Goal: Task Accomplishment & Management: Manage account settings

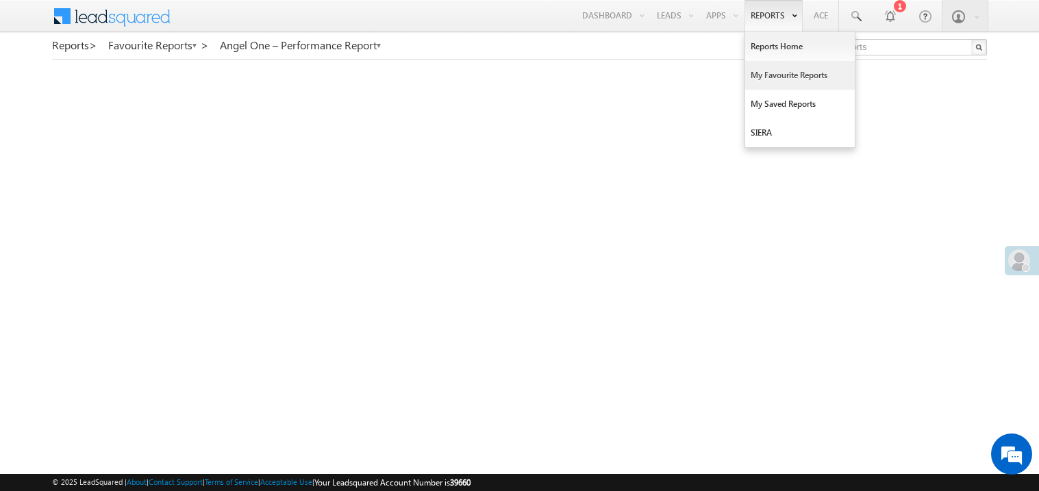
click at [764, 74] on link "My Favourite Reports" at bounding box center [801, 75] width 110 height 29
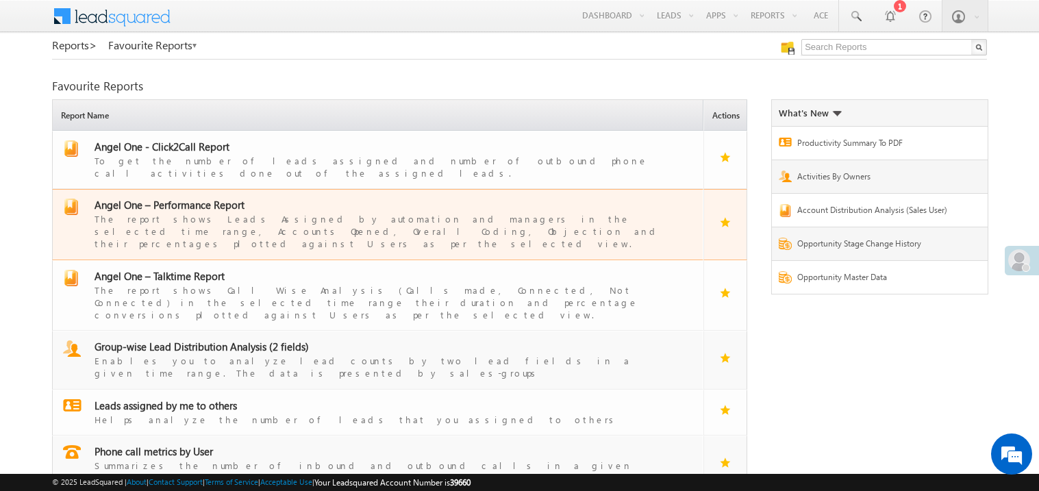
click at [191, 199] on span "Angel One – Performance Report" at bounding box center [170, 205] width 150 height 14
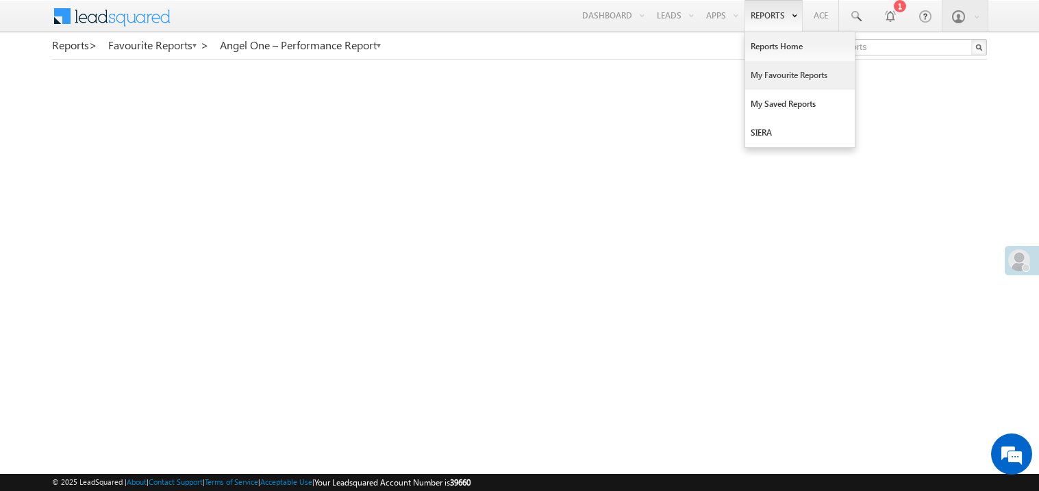
click at [766, 74] on link "My Favourite Reports" at bounding box center [801, 75] width 110 height 29
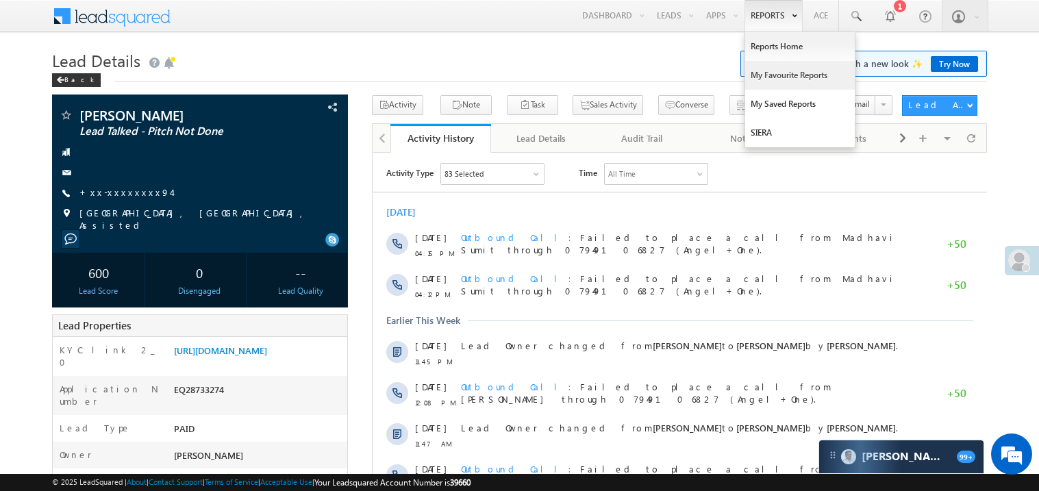
click at [767, 78] on link "My Favourite Reports" at bounding box center [801, 75] width 110 height 29
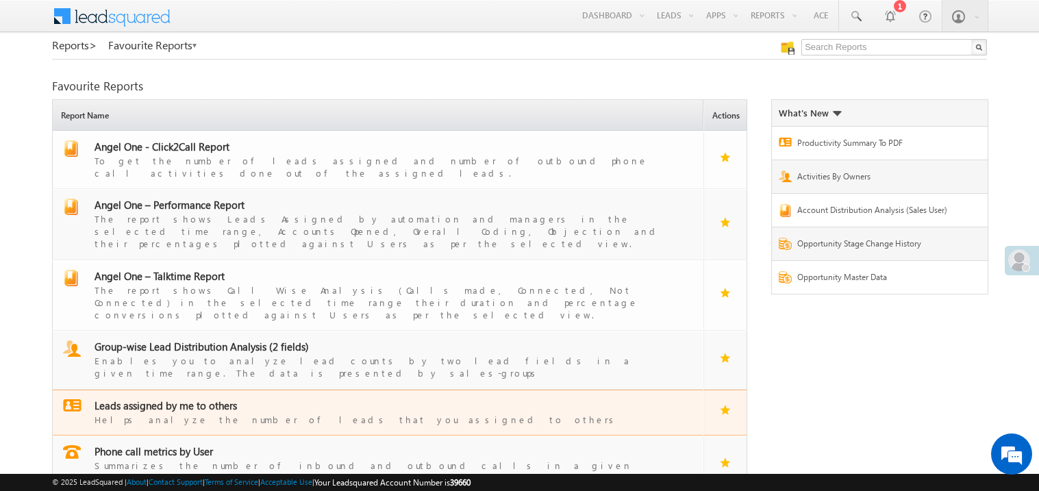
click at [177, 399] on span "Leads assigned by me to others" at bounding box center [166, 406] width 143 height 14
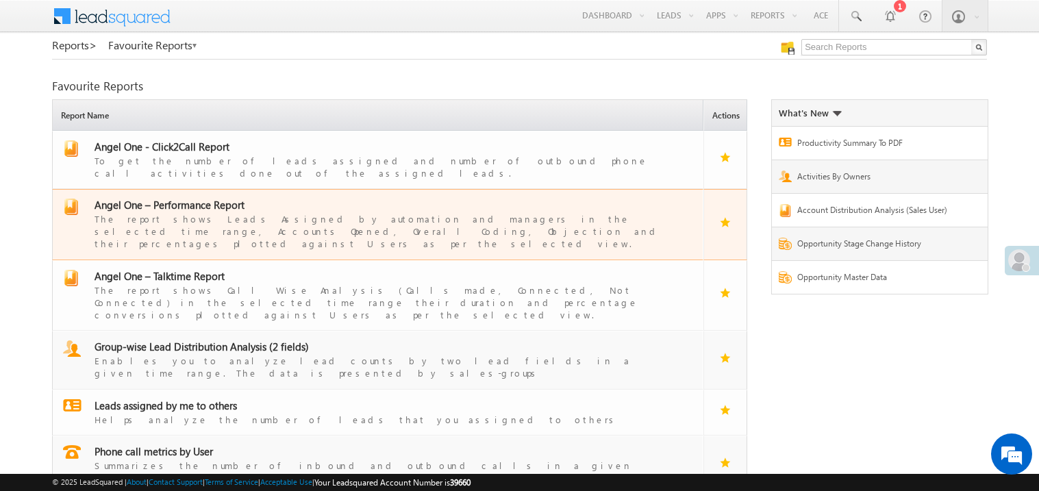
click at [184, 199] on span "Angel One – Performance Report" at bounding box center [170, 205] width 150 height 14
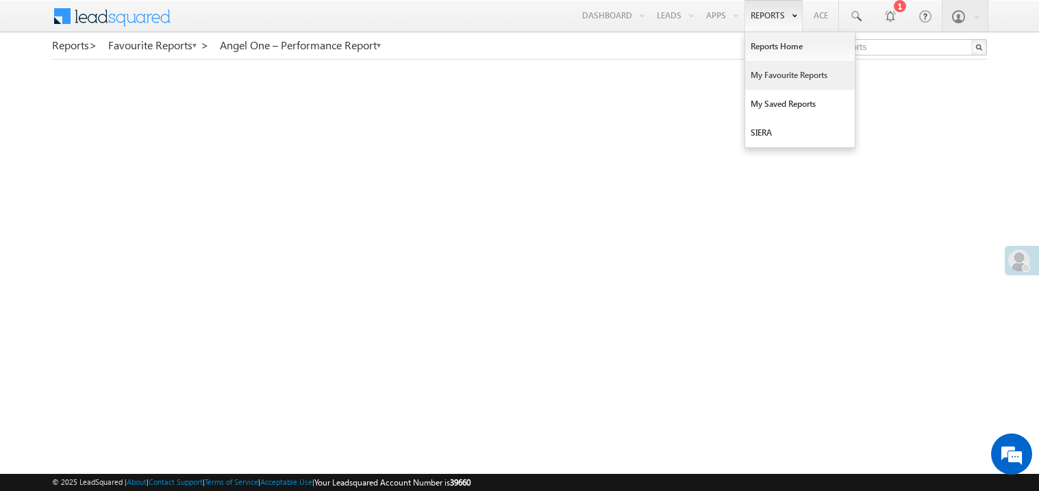
click at [769, 79] on link "My Favourite Reports" at bounding box center [801, 75] width 110 height 29
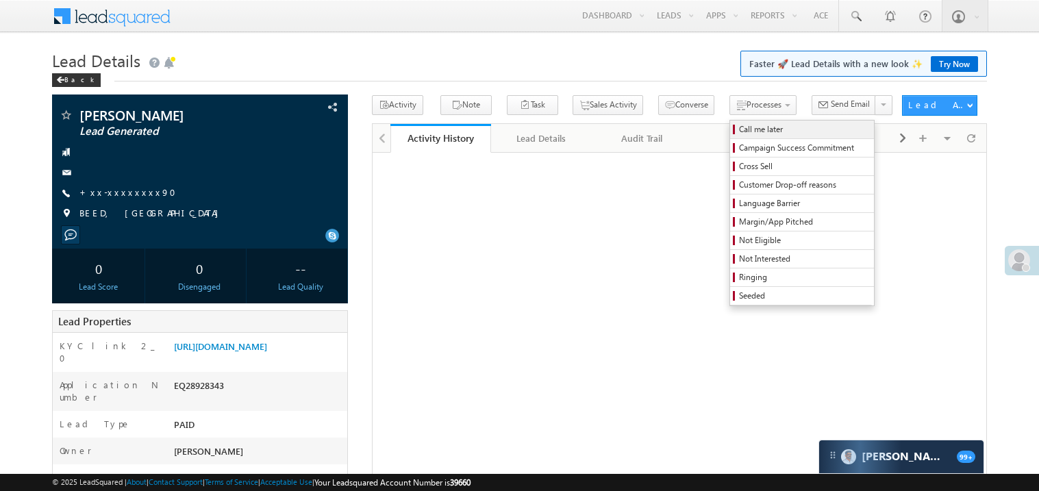
click at [739, 132] on span "Call me later" at bounding box center [804, 129] width 130 height 12
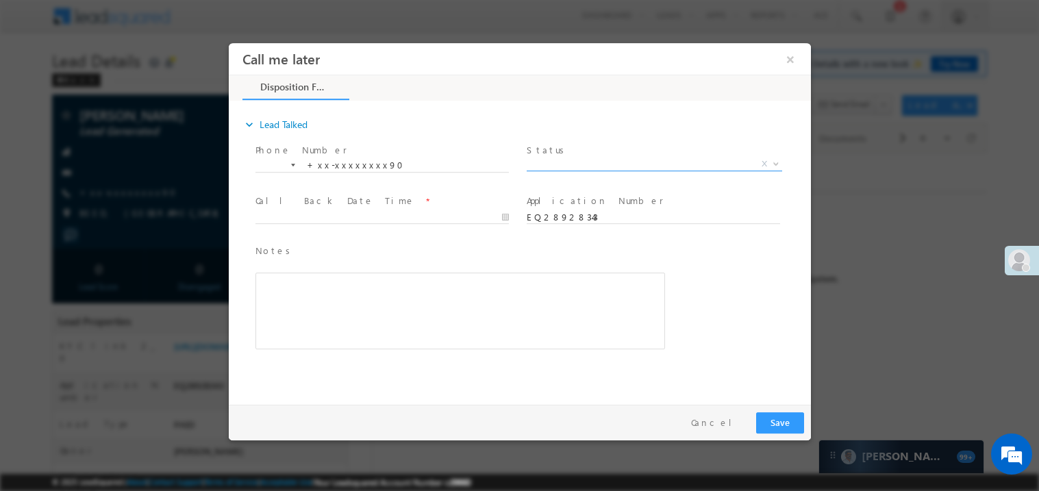
click at [563, 158] on span "X" at bounding box center [654, 164] width 256 height 14
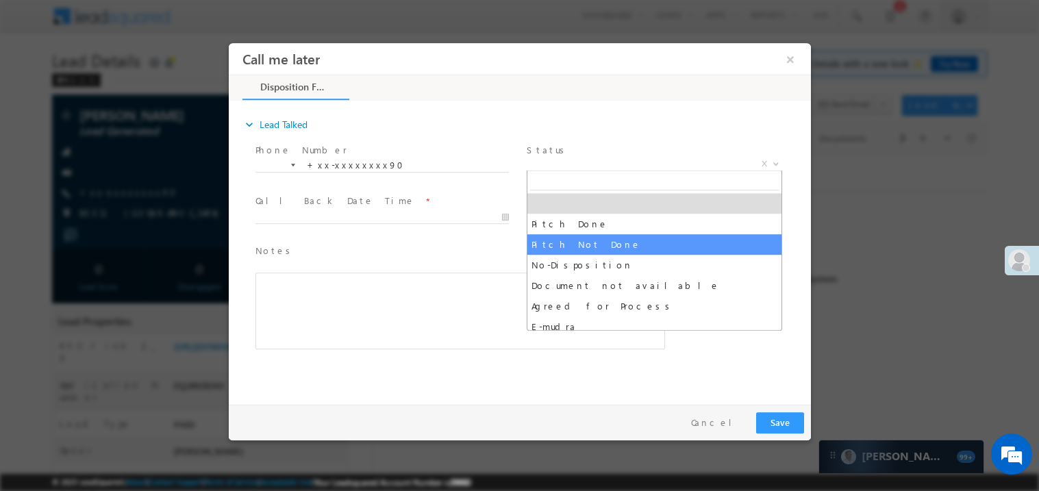
select select "Pitch Not Done"
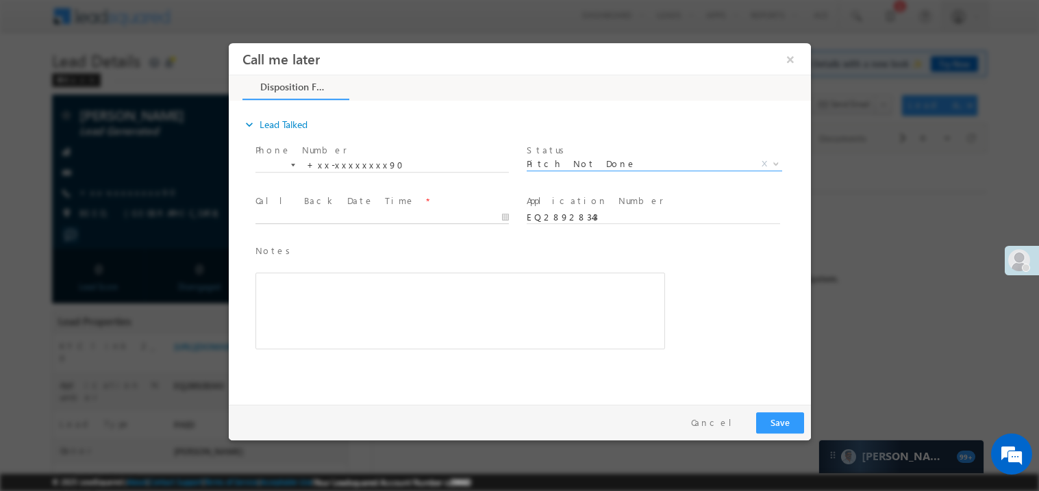
click at [320, 219] on body "Call me later ×" at bounding box center [519, 220] width 582 height 356
type input "09/14/25 2:50 PM"
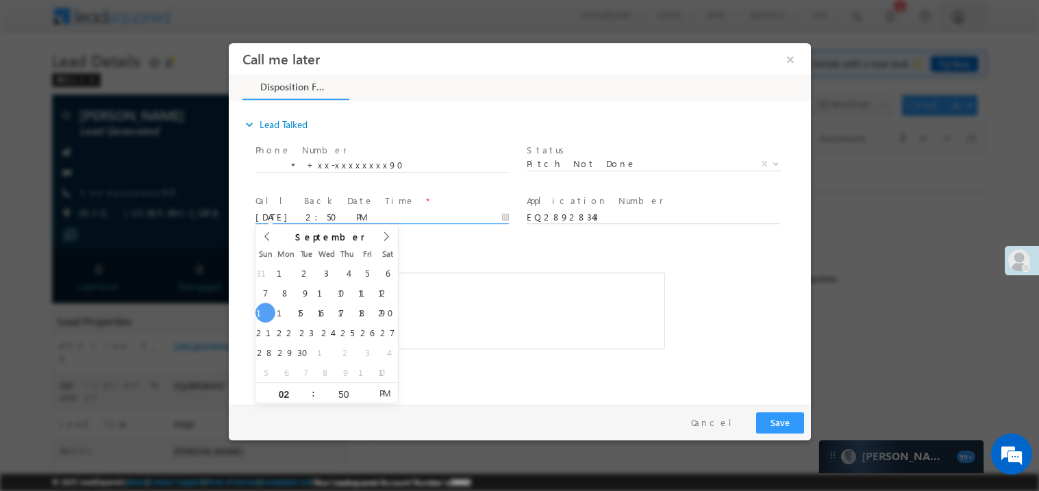
click at [417, 282] on div "Rich Text Editor, 40788eee-0fb2-11ec-a811-0adc8a9d82c2__tab1__section1__Notes__…" at bounding box center [460, 310] width 410 height 77
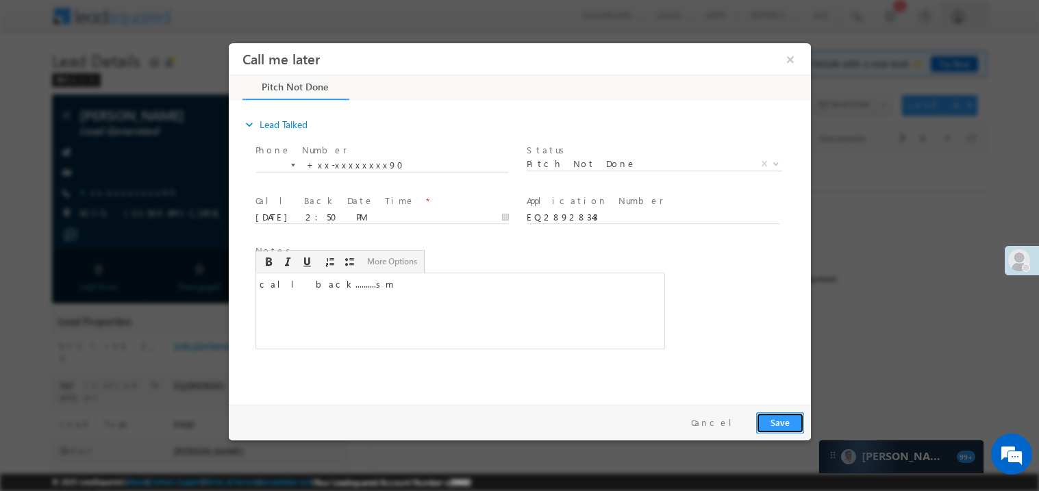
click at [782, 421] on button "Save" at bounding box center [780, 422] width 48 height 21
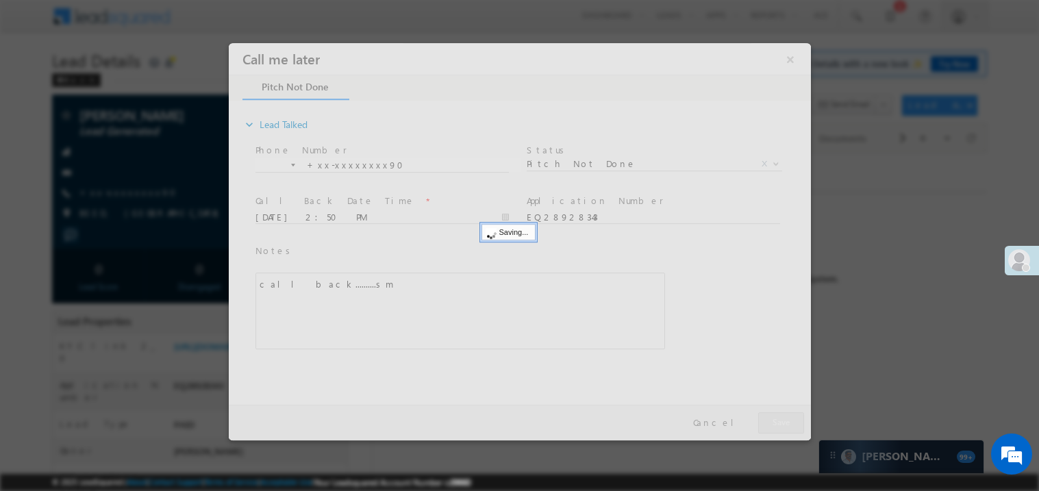
click at [782, 421] on div at bounding box center [519, 240] width 582 height 397
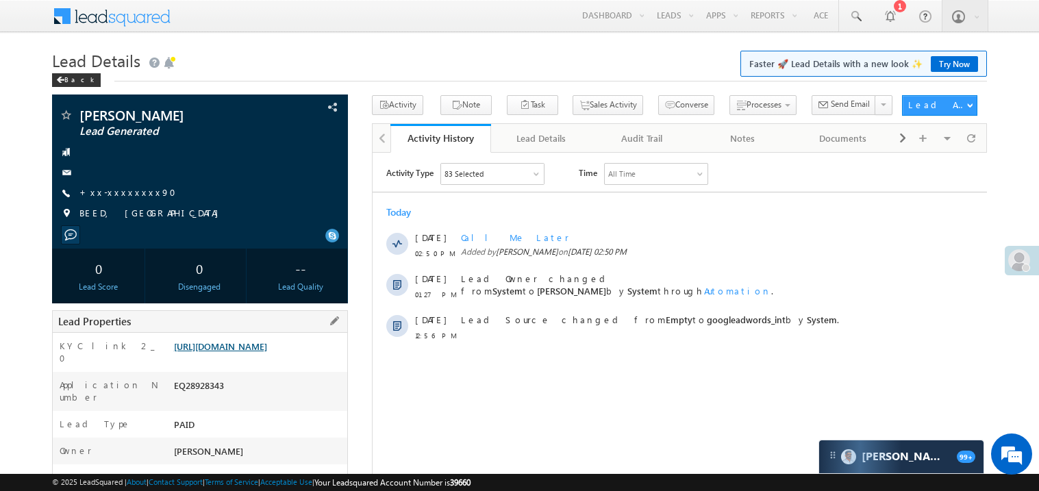
click at [264, 352] on link "https://angelbroking1-pk3em7sa.customui-test.leadsquared.com?leadId=d13a2936-9c…" at bounding box center [220, 347] width 93 height 12
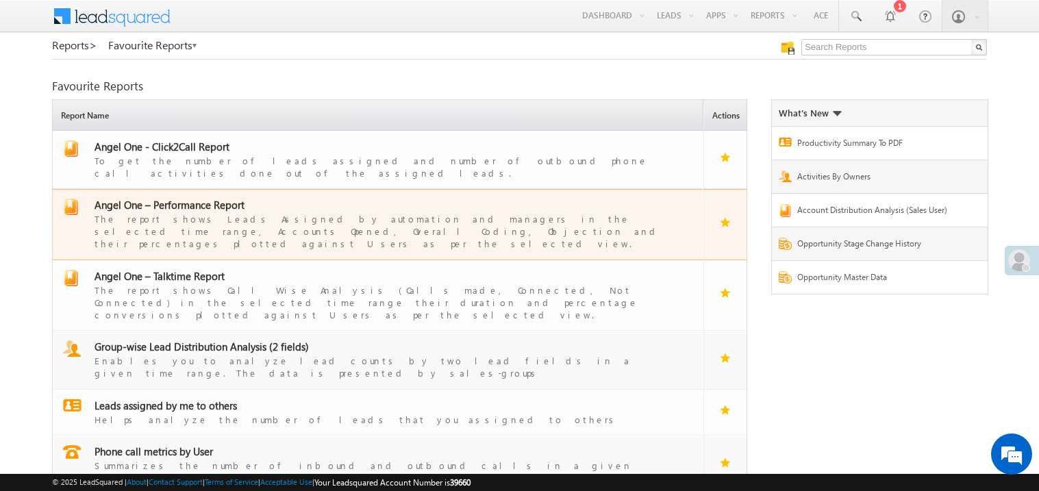
click at [215, 198] on span "Angel One – Performance Report" at bounding box center [170, 205] width 150 height 14
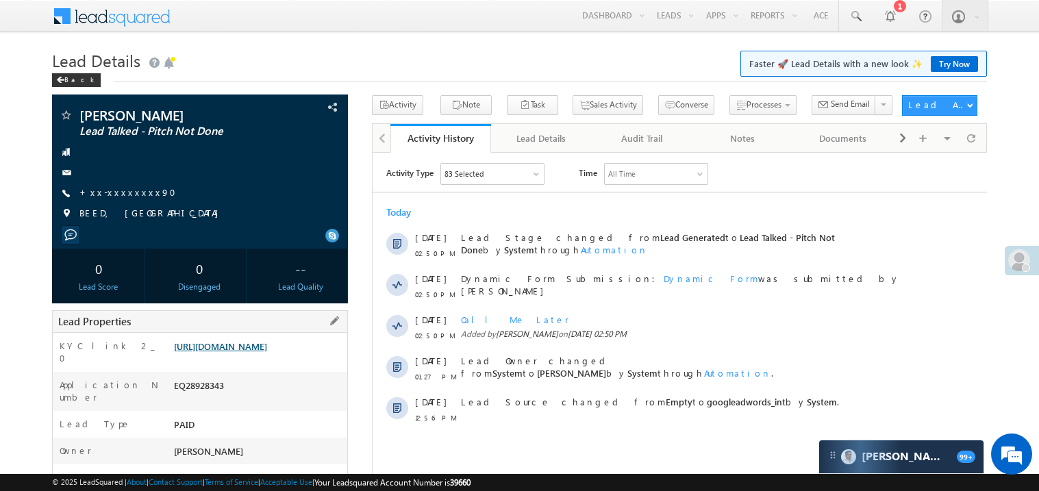
click at [243, 352] on link "[URL][DOMAIN_NAME]" at bounding box center [220, 347] width 93 height 12
click at [132, 193] on link "+xx-xxxxxxxx90" at bounding box center [131, 192] width 105 height 12
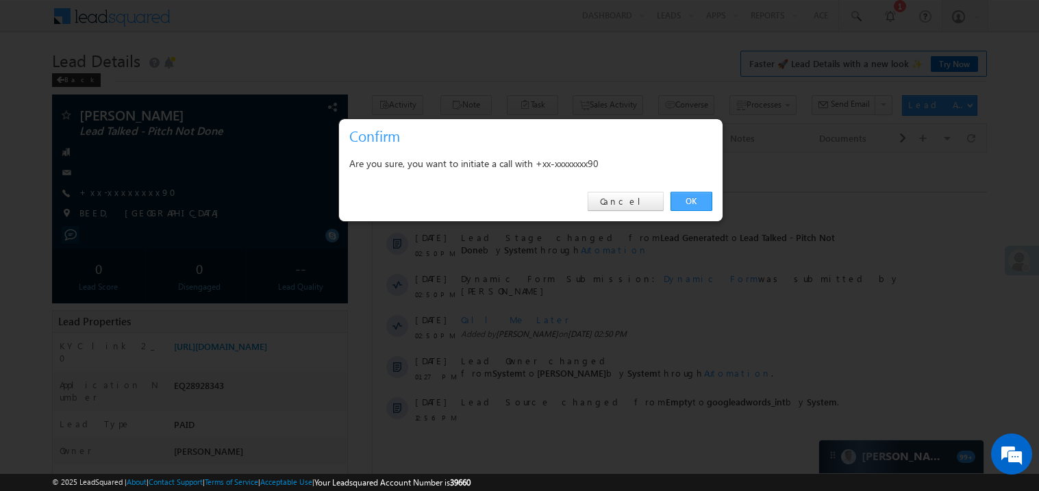
click at [687, 200] on link "OK" at bounding box center [692, 201] width 42 height 19
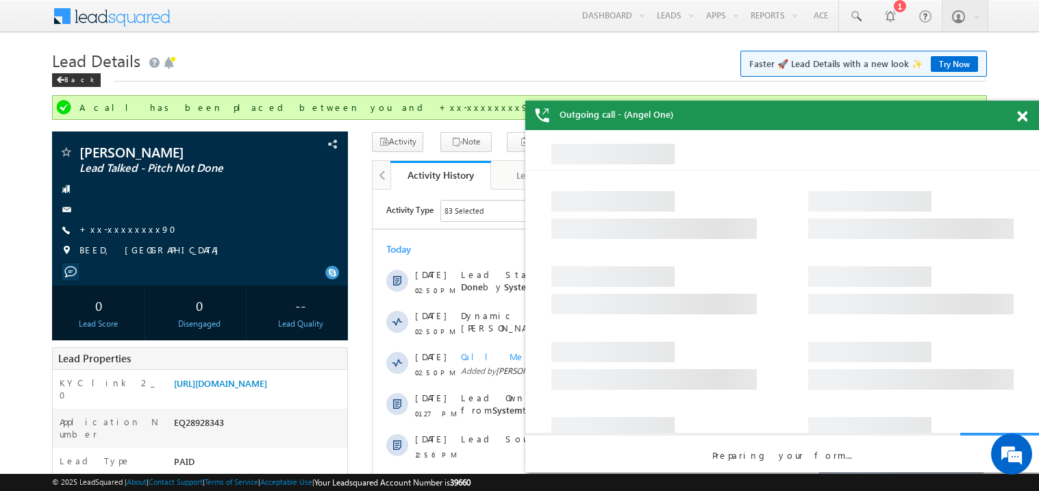
click at [1025, 116] on span at bounding box center [1023, 117] width 10 height 12
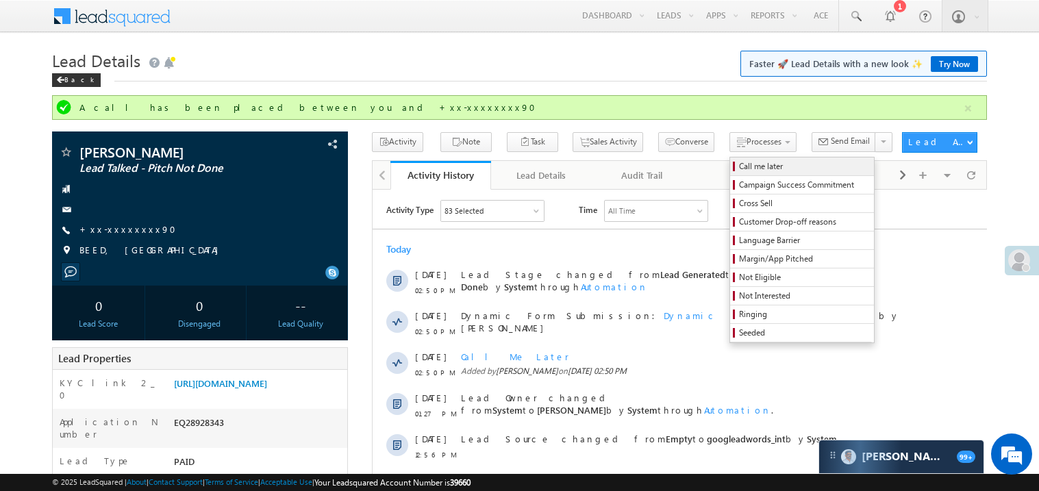
click at [739, 168] on span "Call me later" at bounding box center [804, 166] width 130 height 12
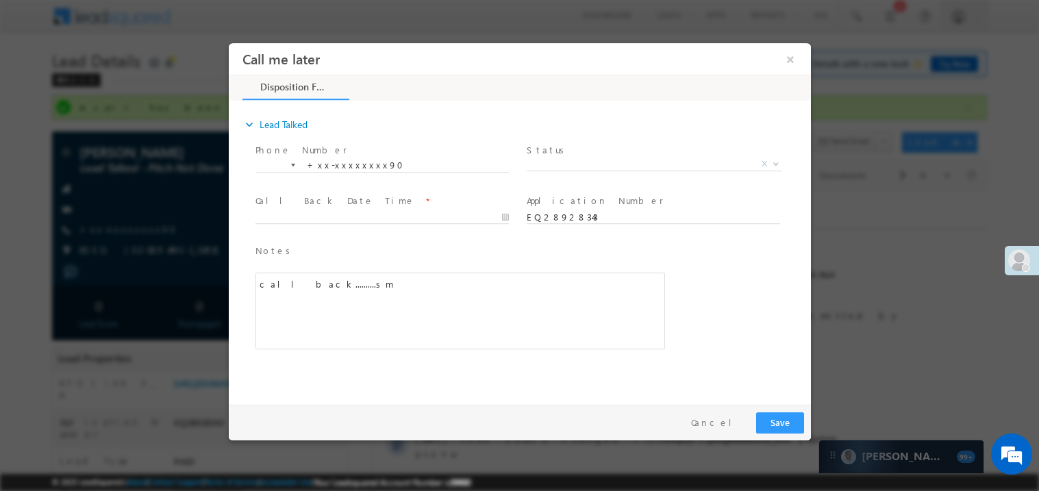
click at [549, 154] on label "Status" at bounding box center [547, 149] width 42 height 13
click at [550, 160] on span "X" at bounding box center [654, 164] width 256 height 14
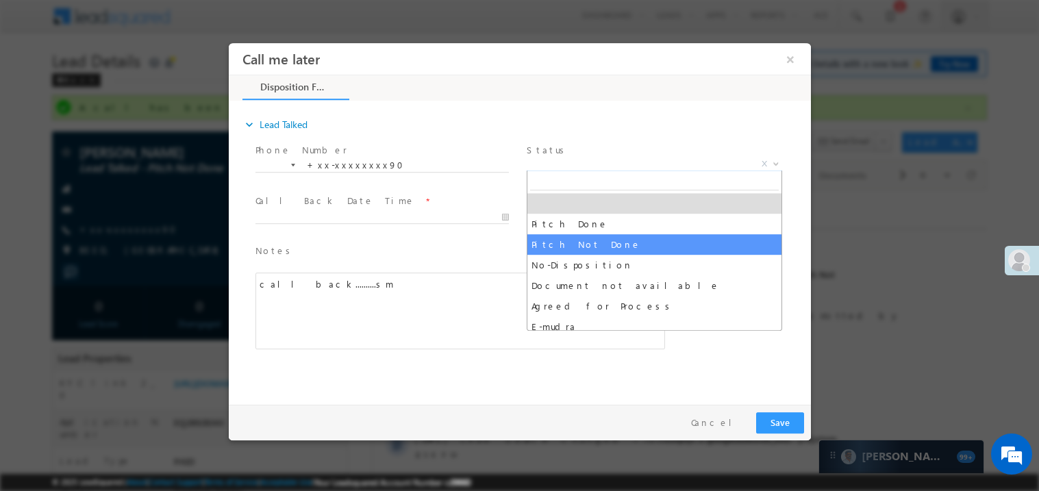
select select "Pitch Not Done"
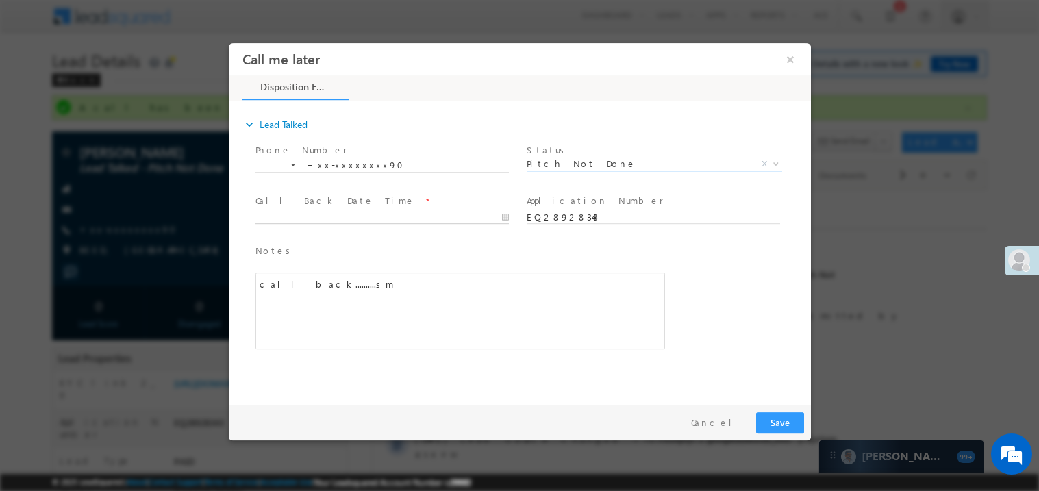
click at [308, 219] on body "Call me later ×" at bounding box center [519, 220] width 582 height 356
type input "09/14/25 3:19 PM"
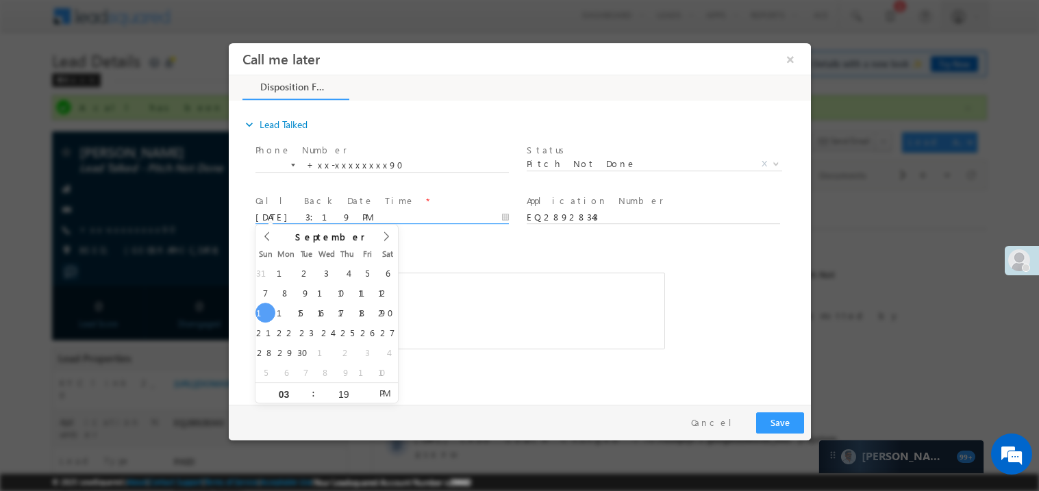
click at [515, 318] on div "call back..........sm" at bounding box center [460, 310] width 410 height 77
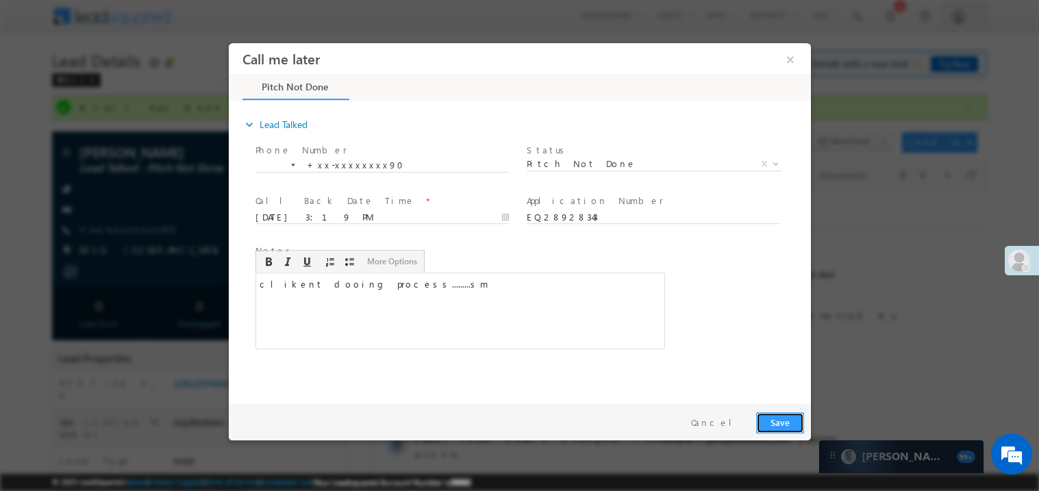
click at [766, 424] on button "Save" at bounding box center [780, 422] width 48 height 21
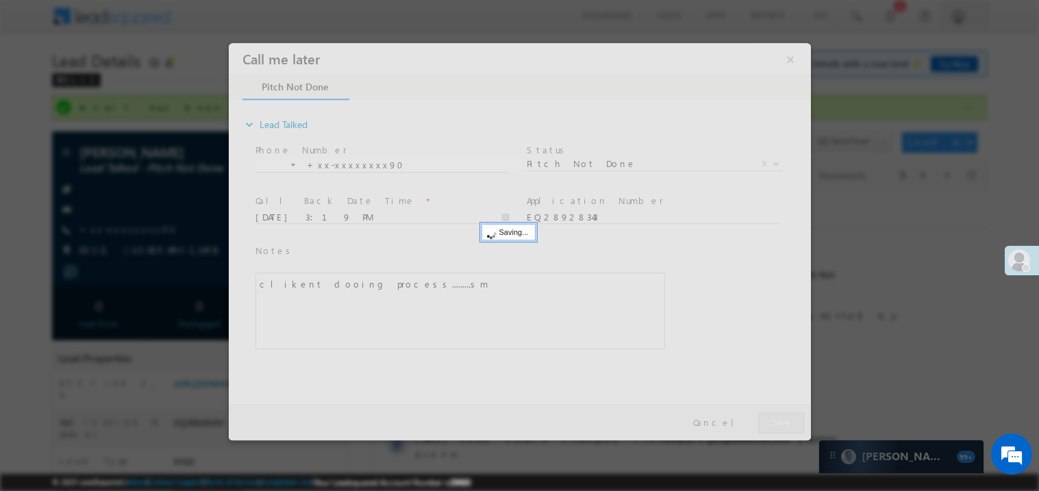
click at [766, 424] on div at bounding box center [519, 240] width 582 height 397
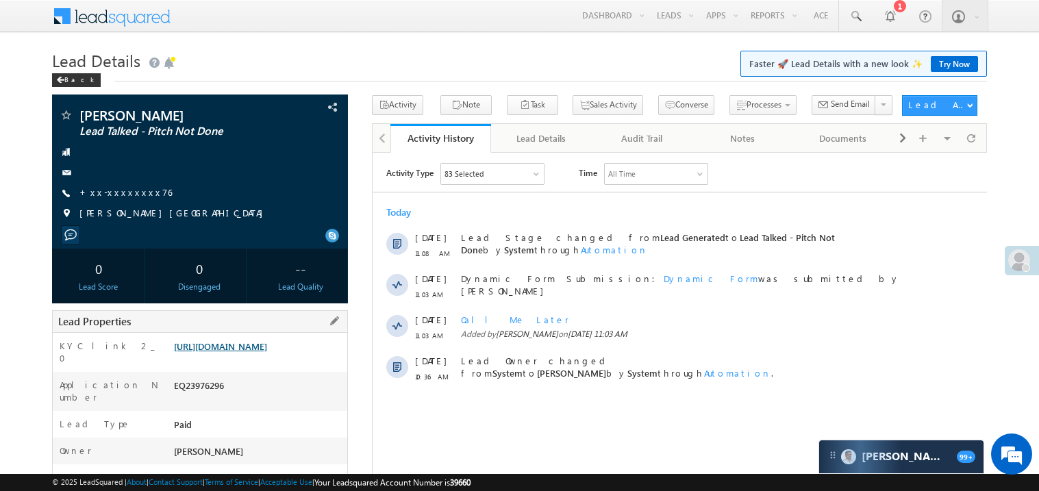
click at [267, 352] on link "[URL][DOMAIN_NAME]" at bounding box center [220, 347] width 93 height 12
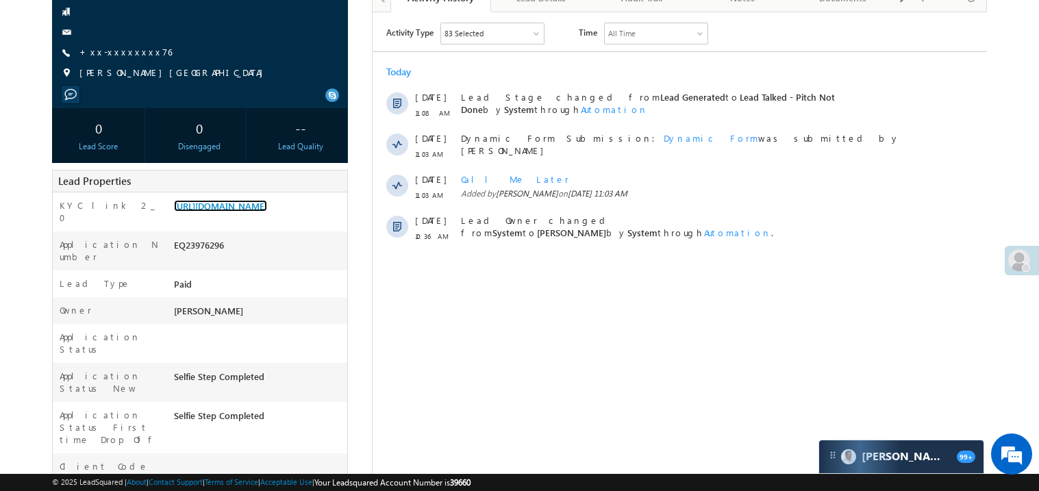
scroll to position [191, 0]
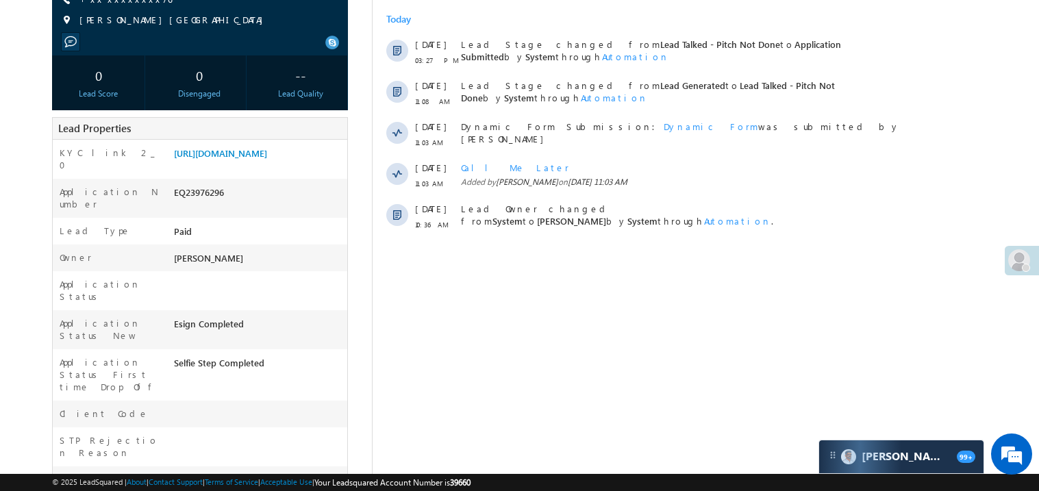
scroll to position [191, 0]
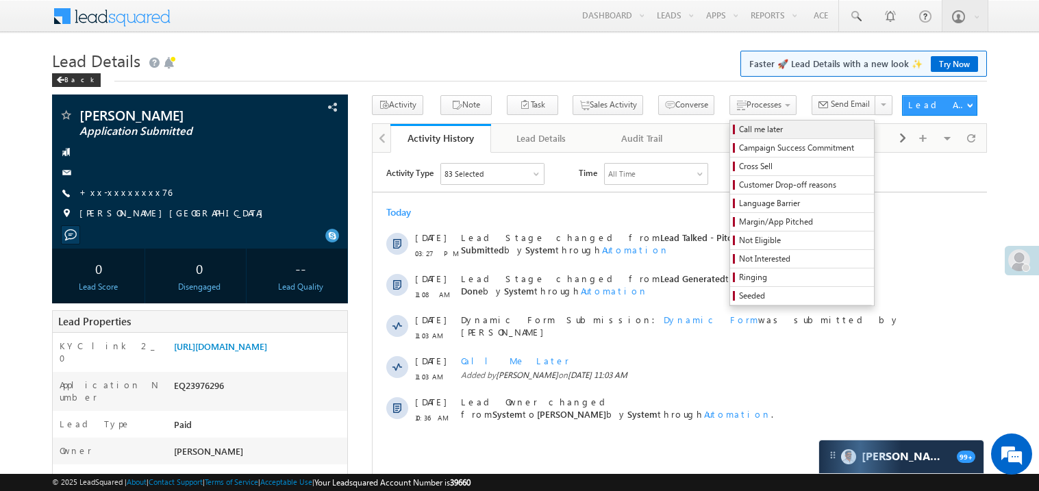
click at [739, 127] on span "Call me later" at bounding box center [804, 129] width 130 height 12
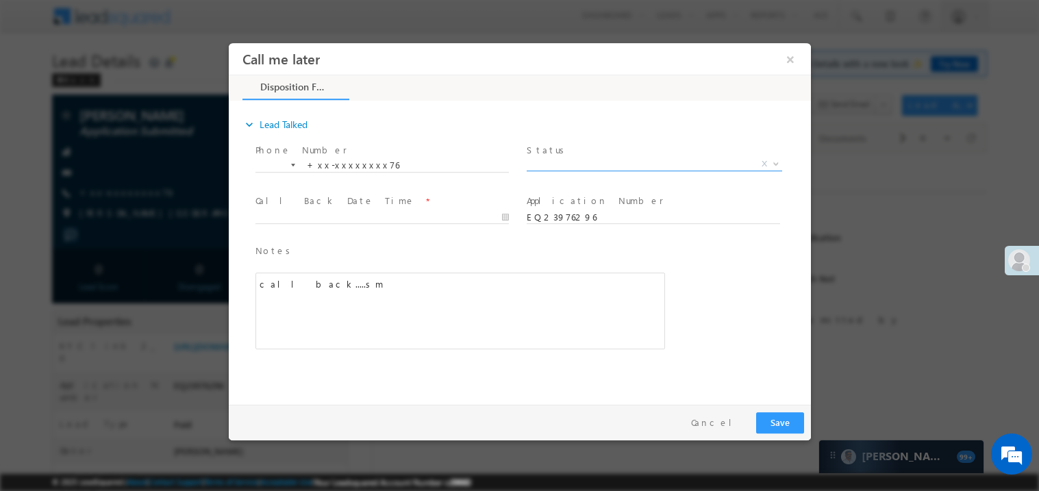
click at [569, 164] on span "X" at bounding box center [654, 164] width 256 height 14
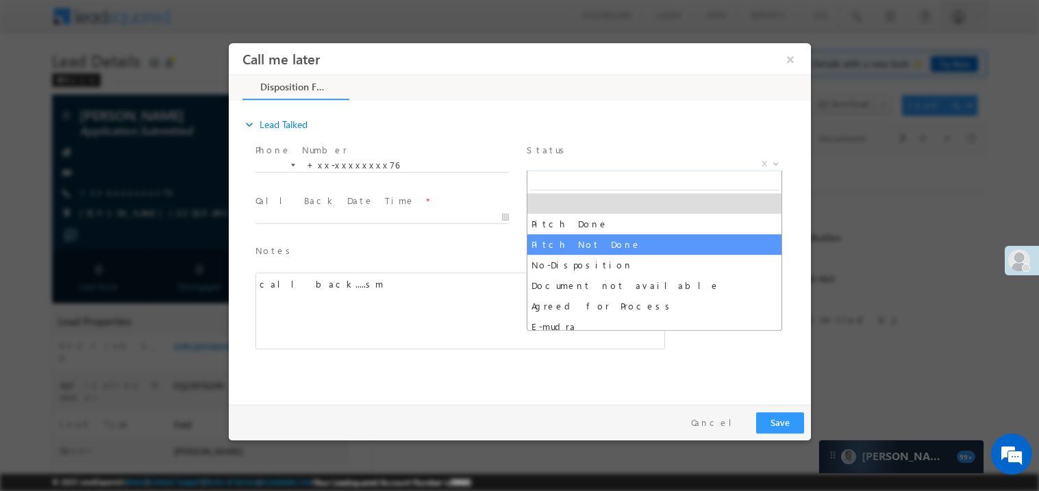
select select "Pitch Not Done"
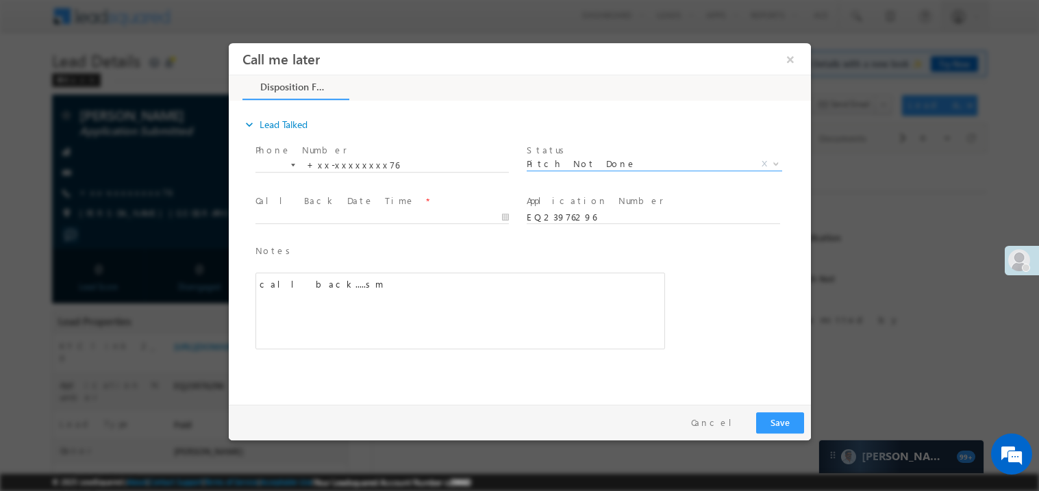
click at [308, 225] on span at bounding box center [381, 230] width 253 height 15
click at [321, 212] on body "Call me later ×" at bounding box center [519, 220] width 582 height 356
type input "09/14/25 3:29 PM"
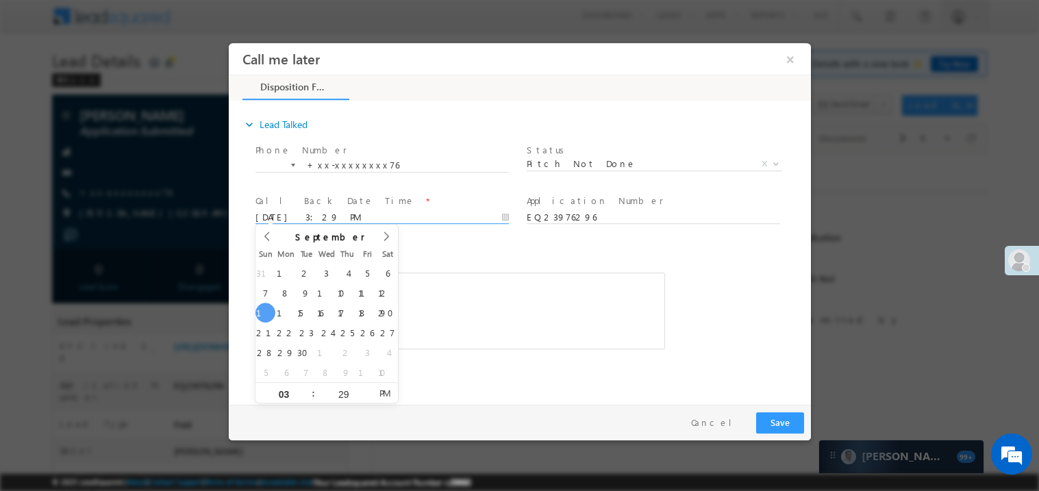
click at [491, 304] on div "call back.....sm" at bounding box center [460, 310] width 410 height 77
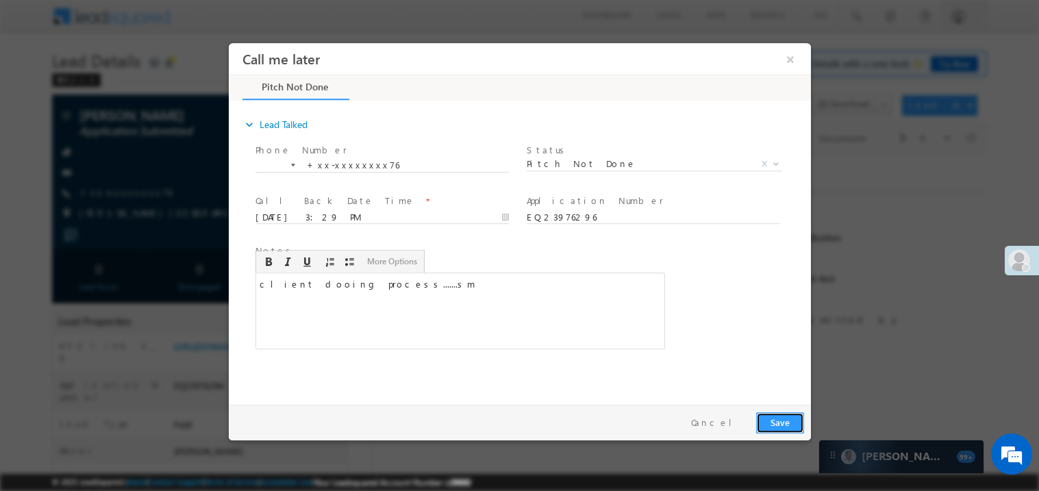
click at [772, 426] on button "Save" at bounding box center [780, 422] width 48 height 21
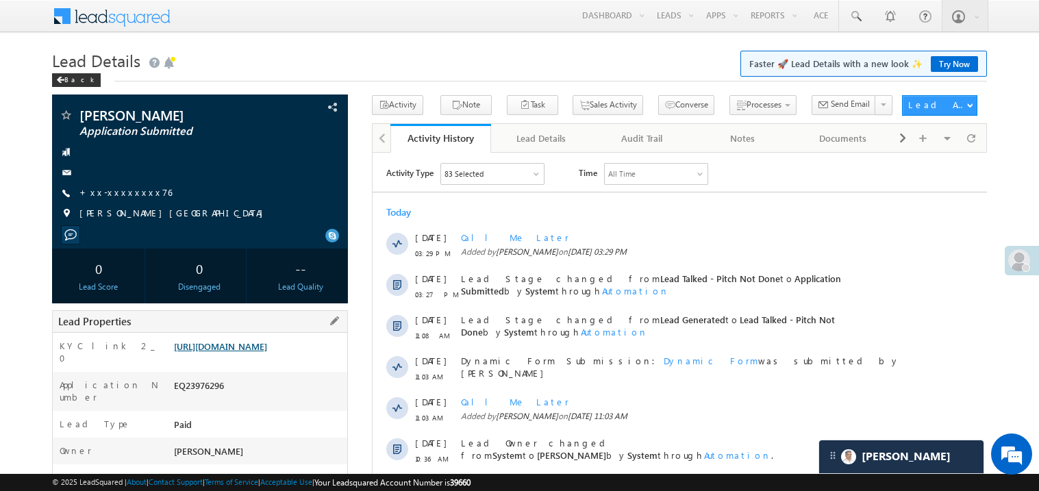
click at [267, 352] on link "https://angelbroking1-pk3em7sa.customui-test.leadsquared.com?leadId=00c9e615-f7…" at bounding box center [220, 347] width 93 height 12
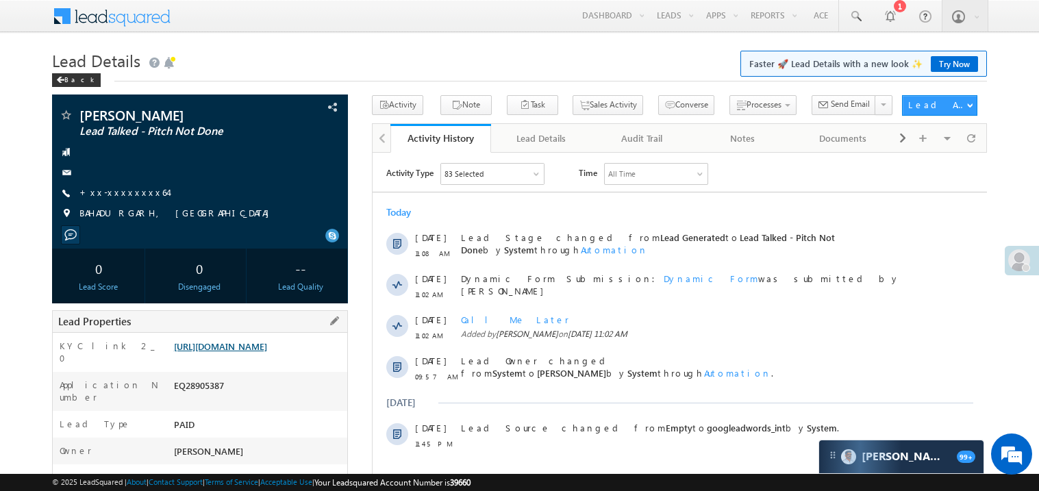
click at [267, 352] on link "[URL][DOMAIN_NAME]" at bounding box center [220, 347] width 93 height 12
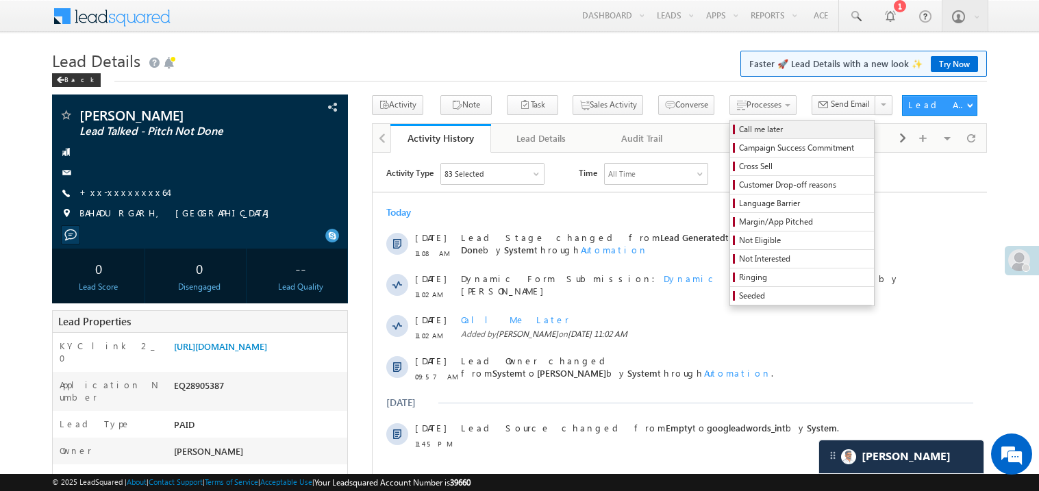
click at [739, 129] on span "Call me later" at bounding box center [804, 129] width 130 height 12
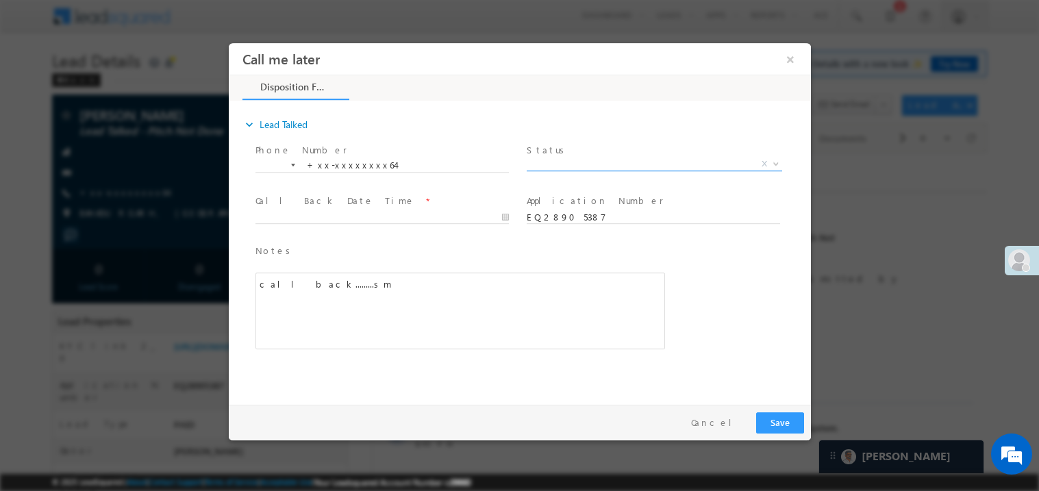
click at [560, 158] on span "X" at bounding box center [654, 164] width 256 height 14
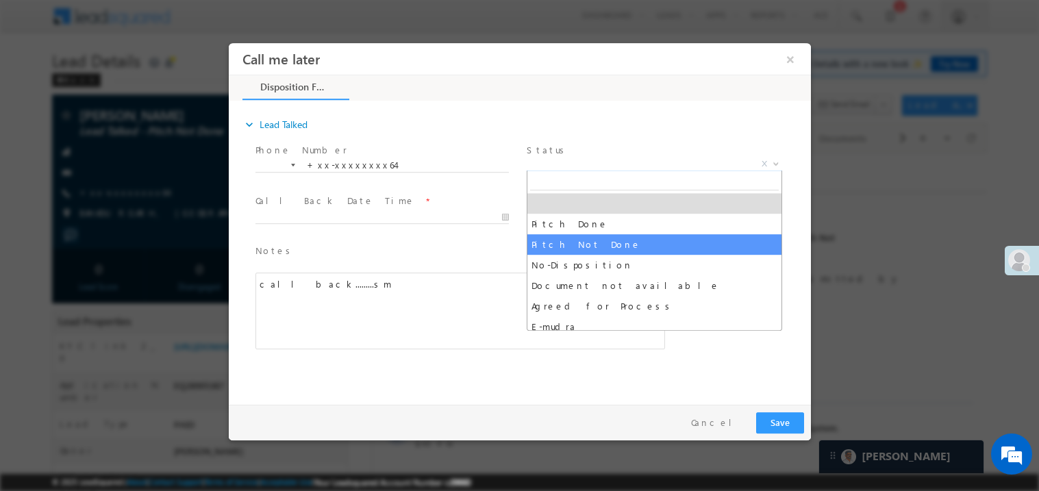
select select "Pitch Not Done"
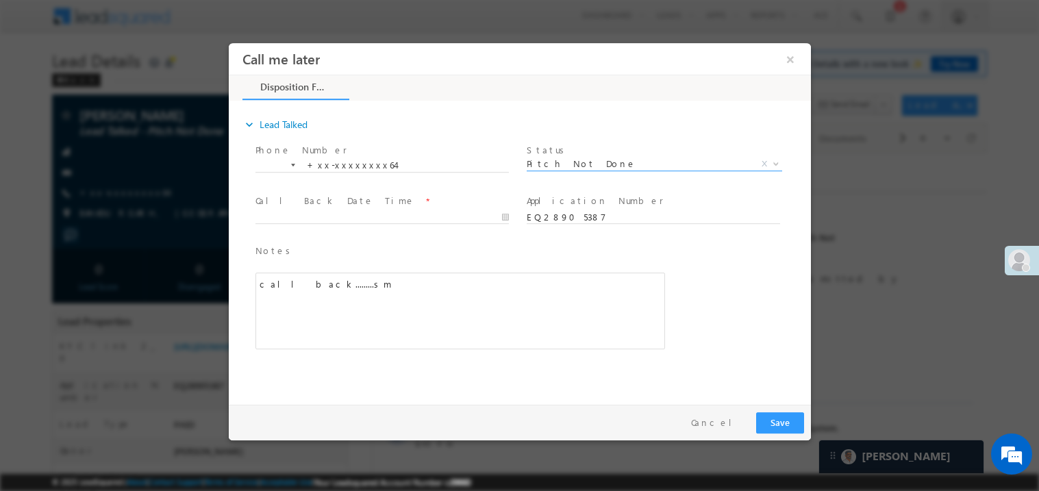
click at [295, 210] on span at bounding box center [388, 217] width 266 height 15
click at [296, 217] on body "Call me later ×" at bounding box center [519, 220] width 582 height 356
type input "09/14/25 3:41 PM"
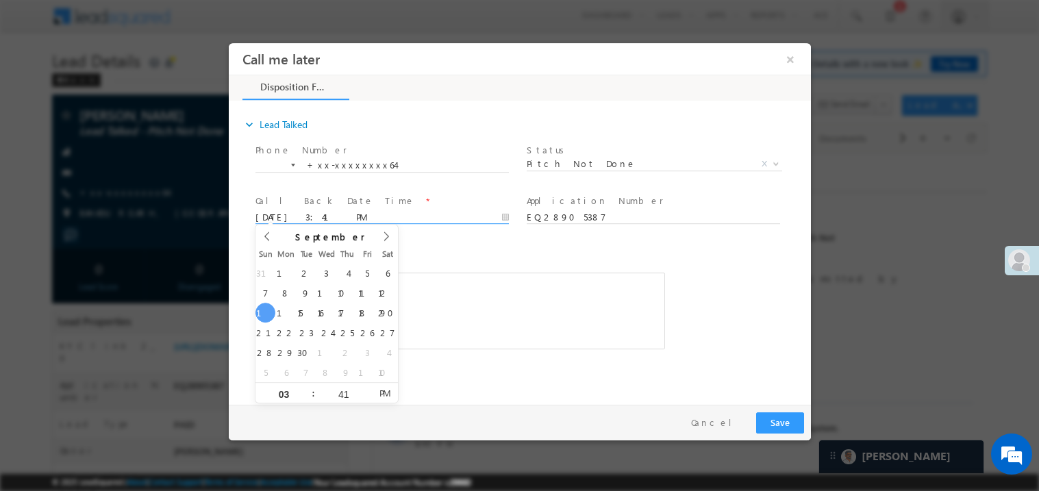
click at [554, 278] on div "call back.........sm" at bounding box center [460, 310] width 410 height 77
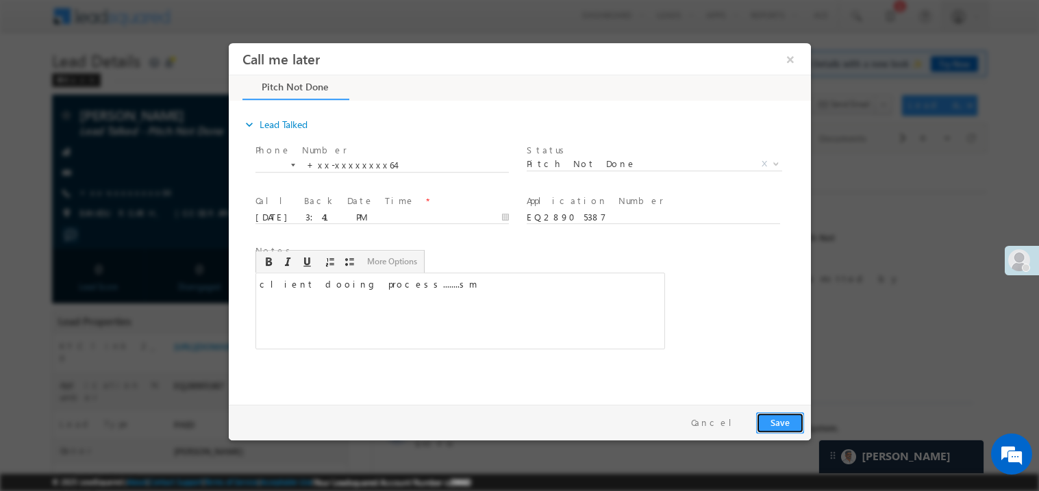
click at [773, 422] on button "Save" at bounding box center [780, 422] width 48 height 21
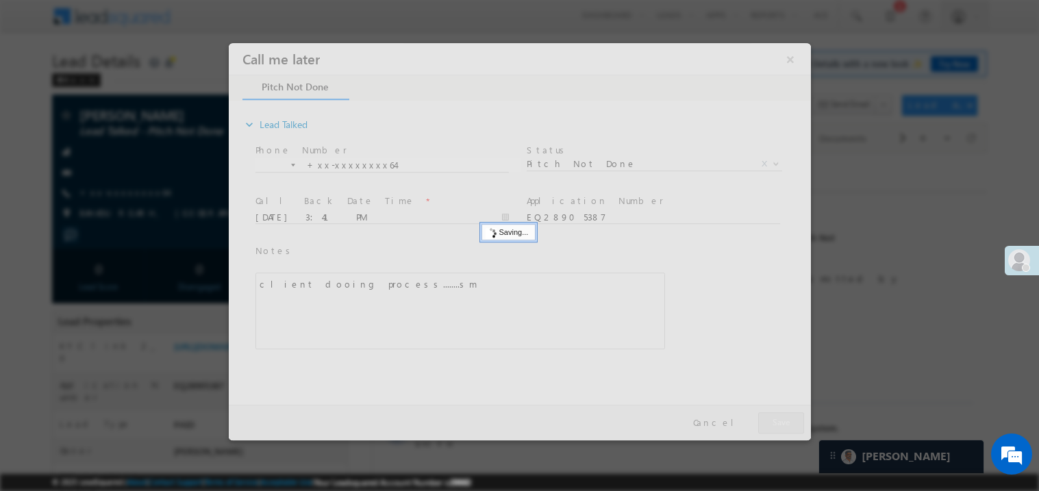
click at [773, 422] on div at bounding box center [519, 240] width 582 height 397
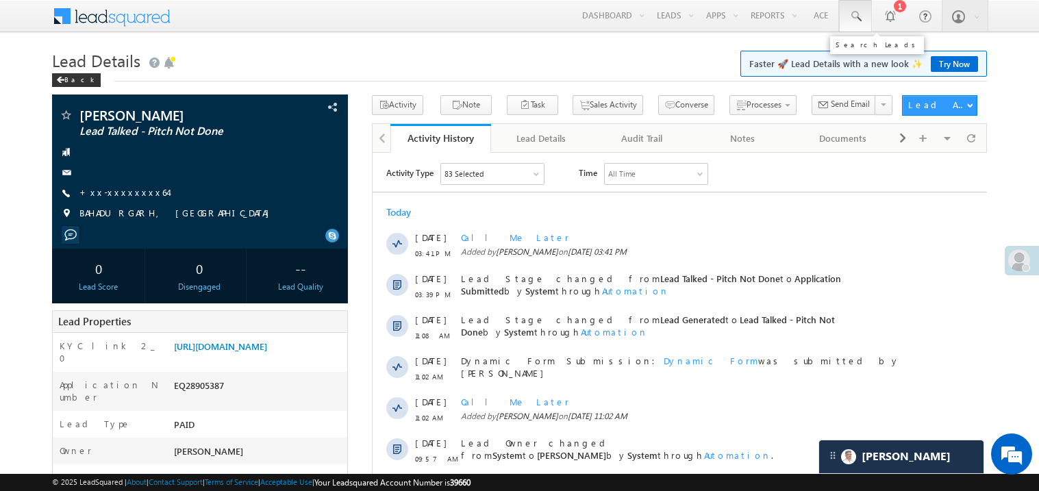
click at [857, 15] on span at bounding box center [856, 17] width 14 height 14
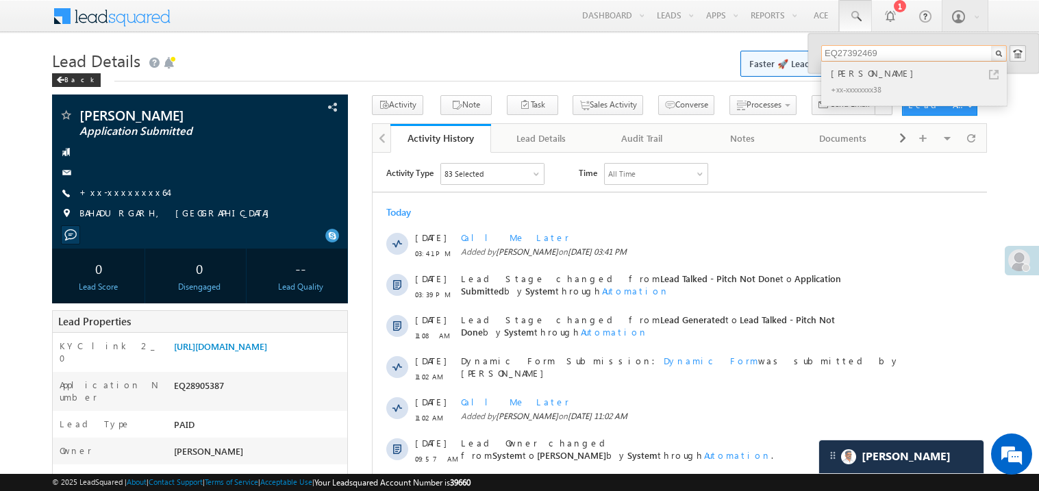
type input "EQ27392469"
click at [865, 71] on div "Himani Mathpal" at bounding box center [920, 73] width 184 height 15
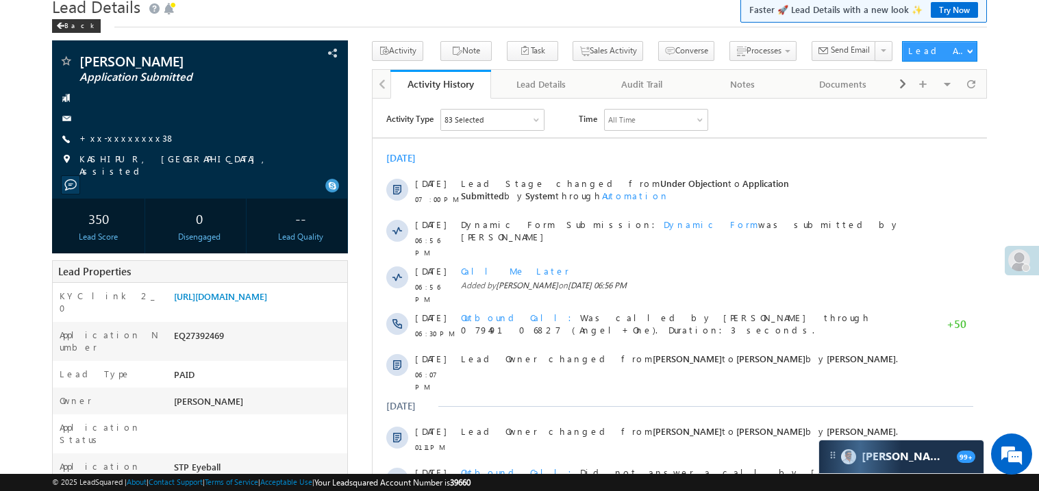
scroll to position [54, 0]
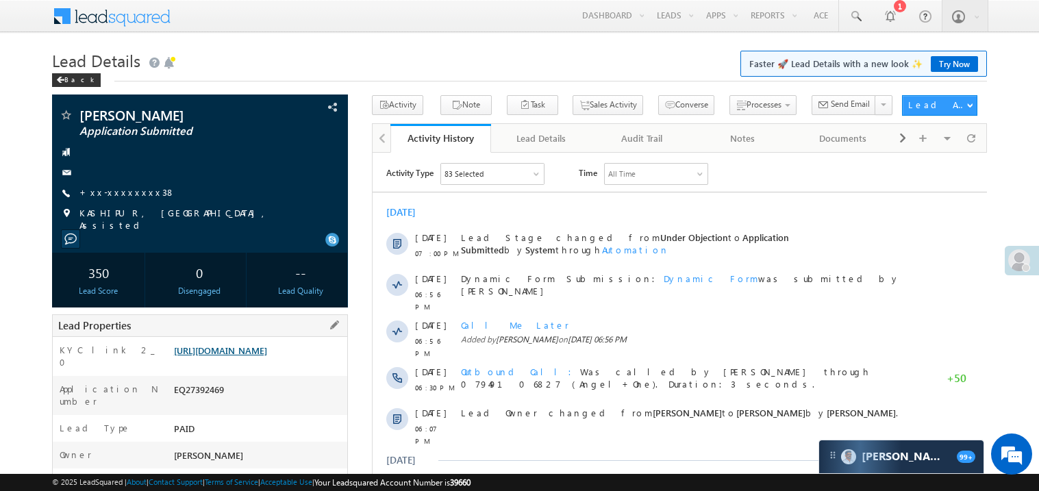
click at [267, 355] on link "https://angelbroking1-pk3em7sa.customui-test.leadsquared.com?leadId=bc20e9c5-3a…" at bounding box center [220, 351] width 93 height 12
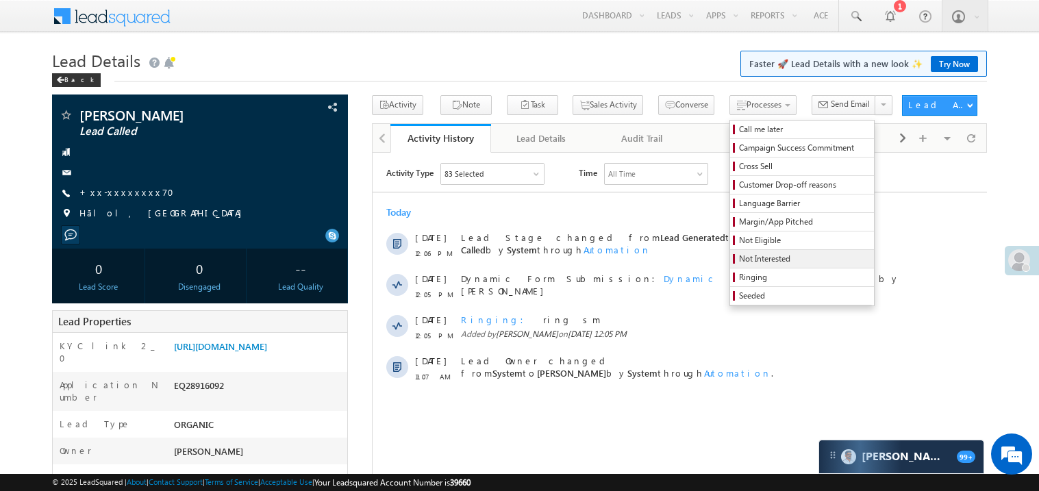
click at [739, 264] on span "Not Interested" at bounding box center [804, 259] width 130 height 12
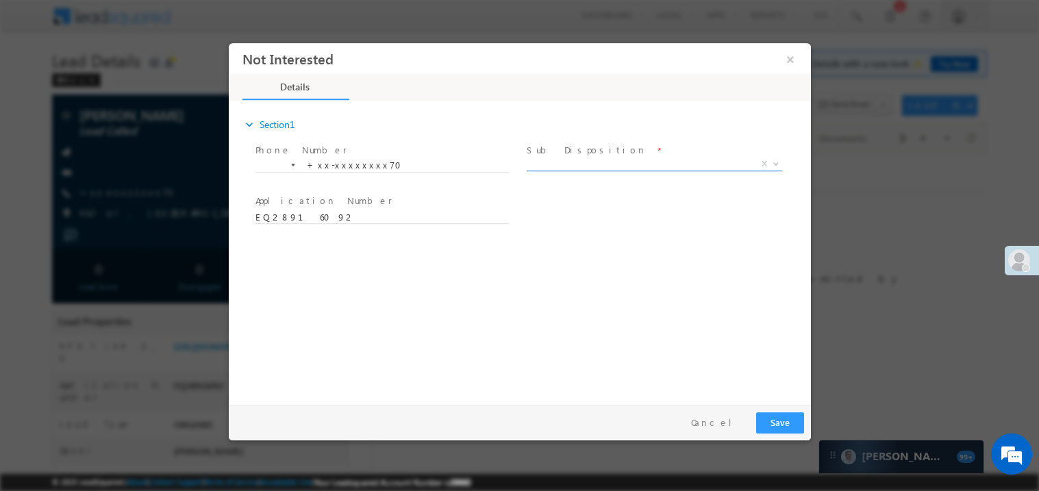
click at [562, 170] on span at bounding box center [654, 170] width 256 height 1
click at [547, 160] on span "X" at bounding box center [654, 164] width 256 height 14
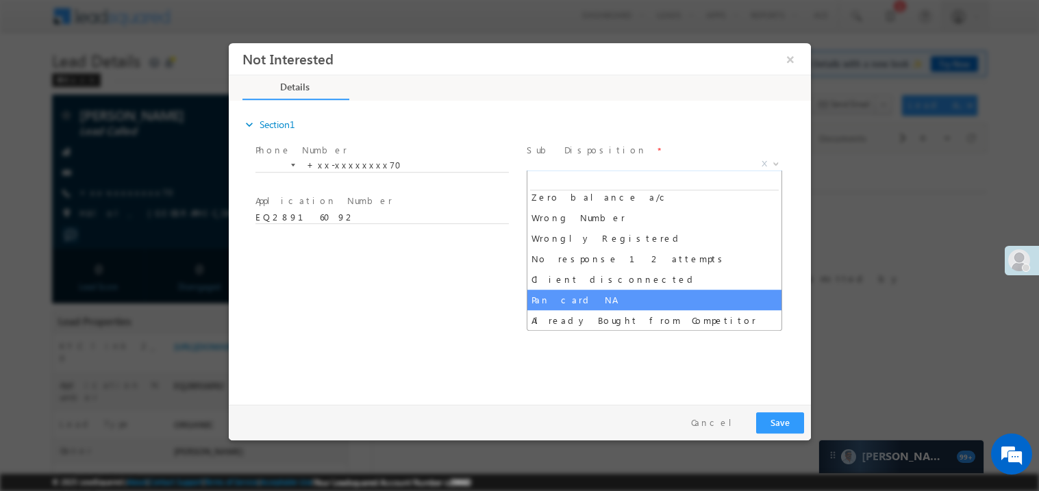
scroll to position [130, 0]
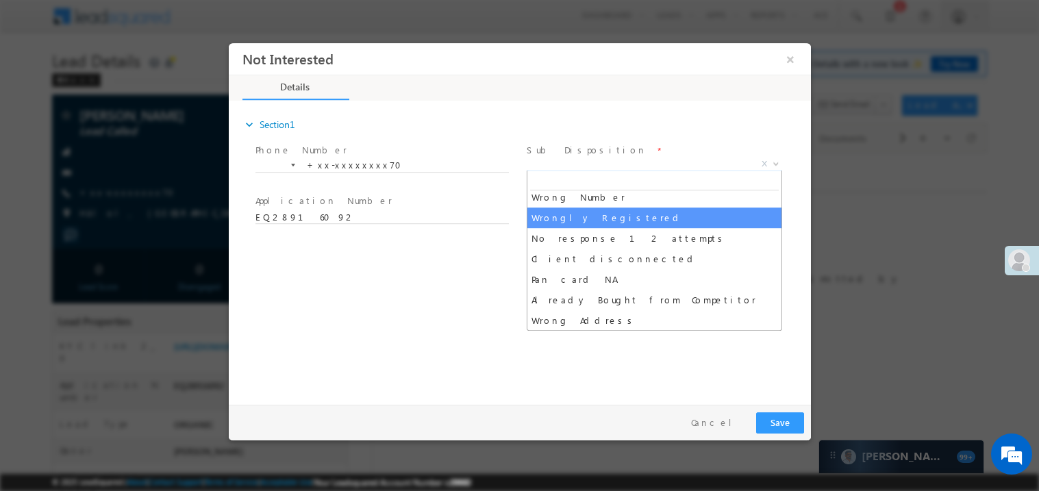
select select "Wrongly Registered"
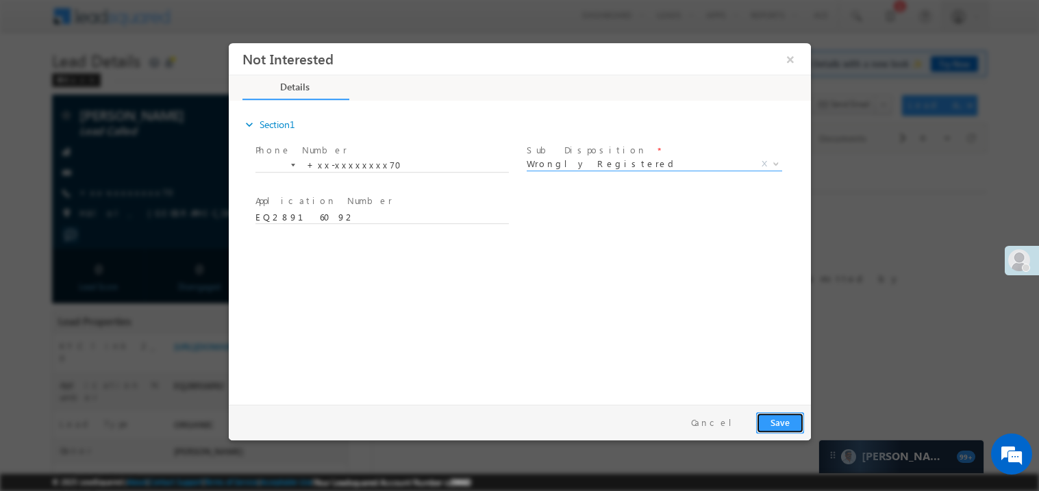
click at [787, 415] on button "Save" at bounding box center [780, 422] width 48 height 21
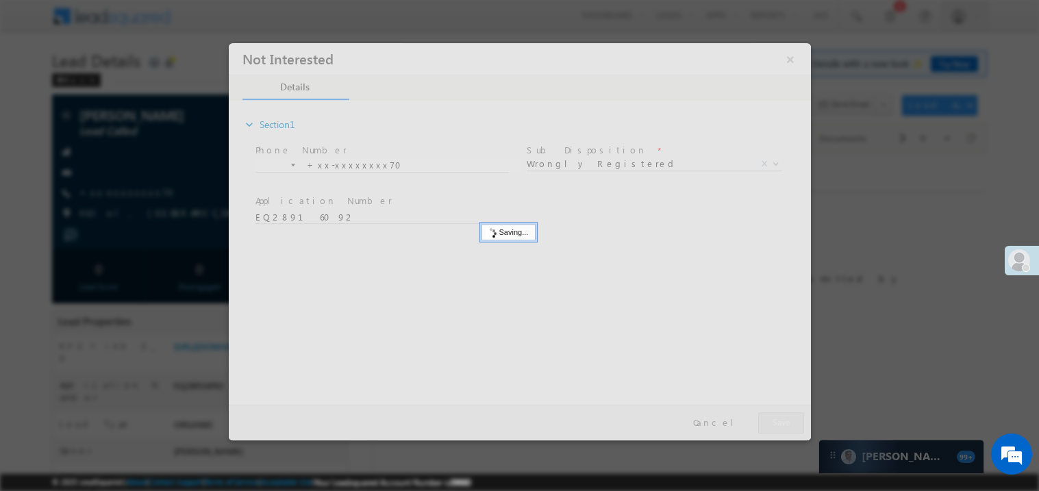
click at [787, 415] on div at bounding box center [519, 240] width 582 height 397
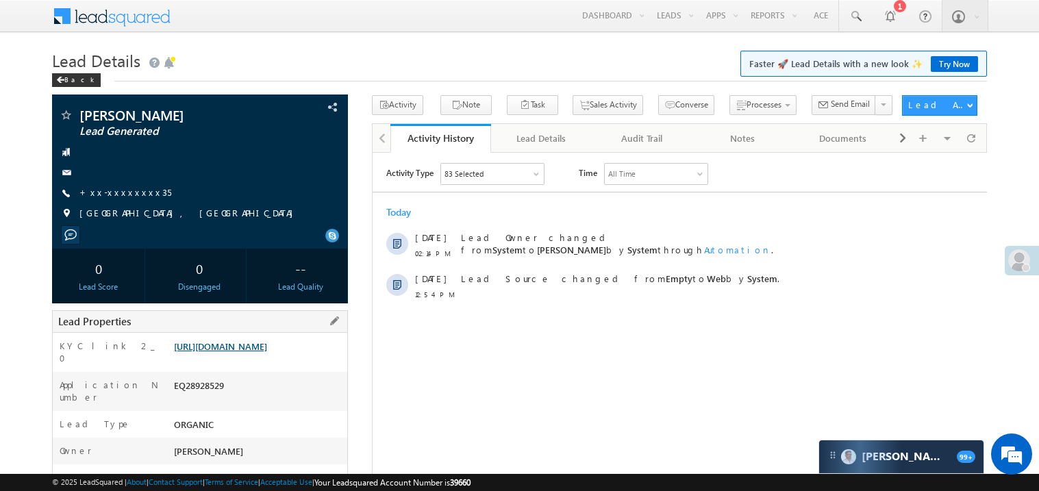
click at [267, 352] on link "[URL][DOMAIN_NAME]" at bounding box center [220, 347] width 93 height 12
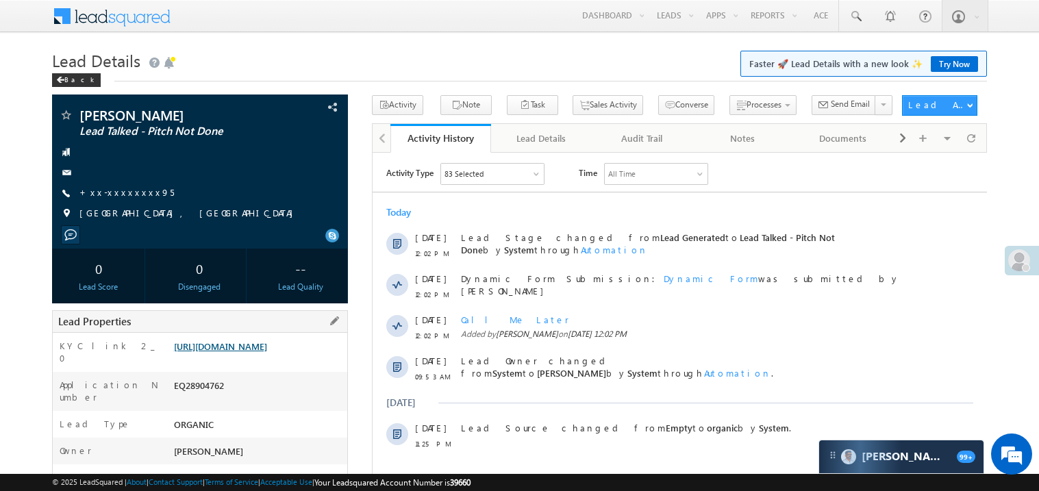
click at [267, 351] on link "[URL][DOMAIN_NAME]" at bounding box center [220, 347] width 93 height 12
click at [237, 352] on link "[URL][DOMAIN_NAME]" at bounding box center [220, 347] width 93 height 12
click at [267, 351] on link "[URL][DOMAIN_NAME]" at bounding box center [220, 347] width 93 height 12
click at [258, 352] on link "[URL][DOMAIN_NAME]" at bounding box center [220, 347] width 93 height 12
